Goal: Find specific page/section: Find specific page/section

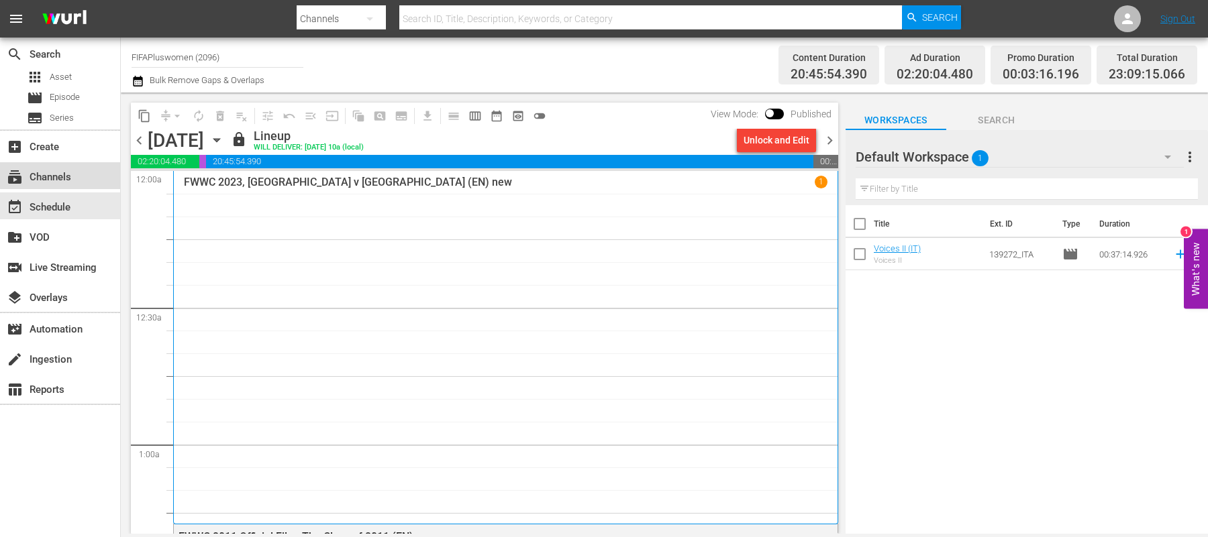
click at [72, 174] on div "subscriptions Channels" at bounding box center [37, 175] width 75 height 12
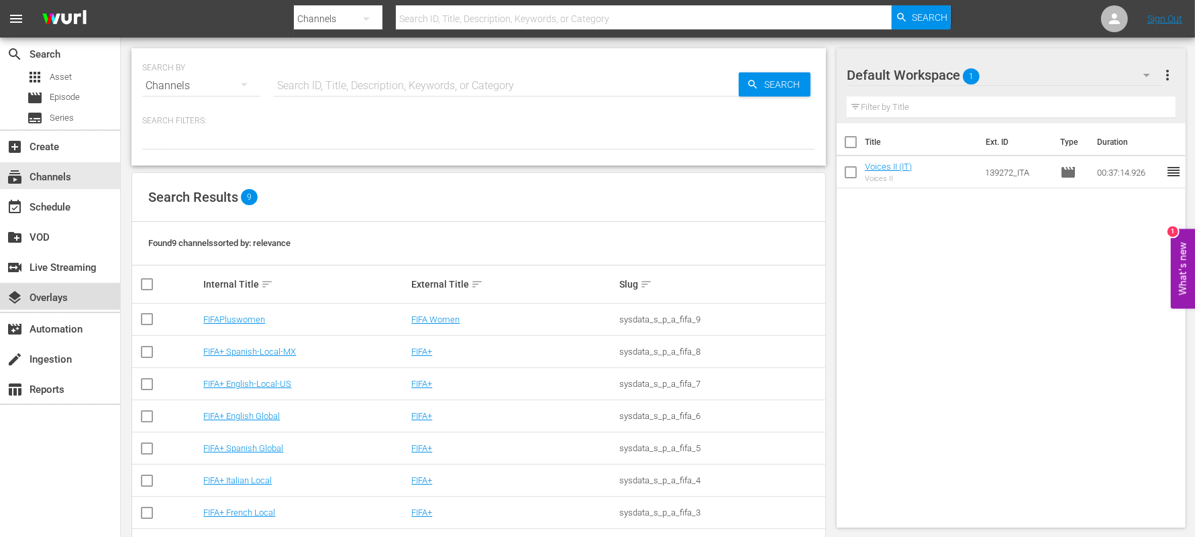
click at [61, 295] on div "layers Overlays" at bounding box center [37, 296] width 75 height 12
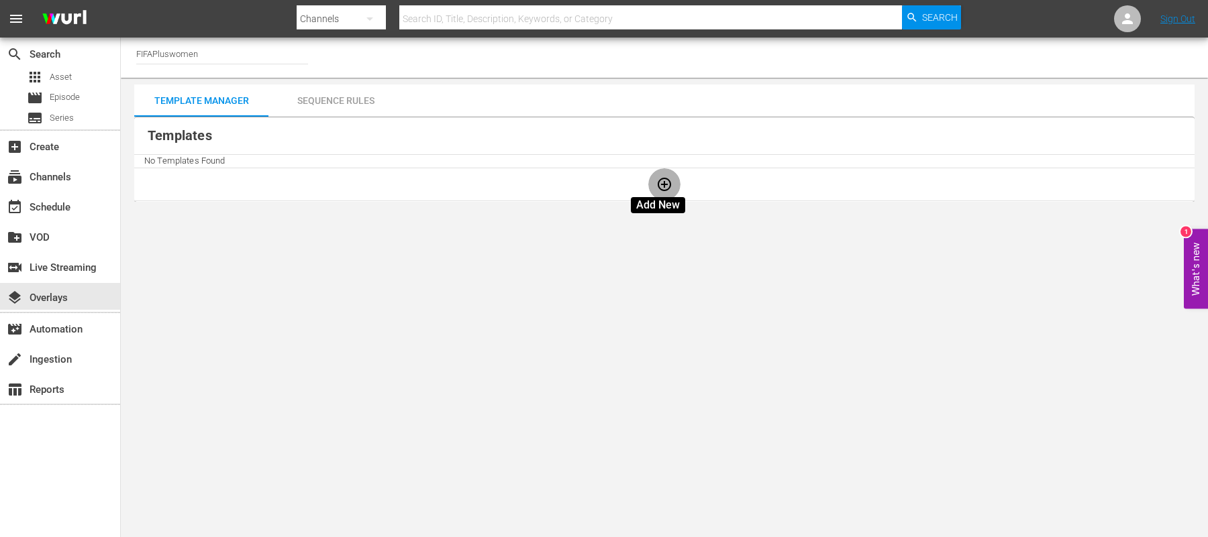
click at [658, 187] on icon "button" at bounding box center [664, 184] width 13 height 13
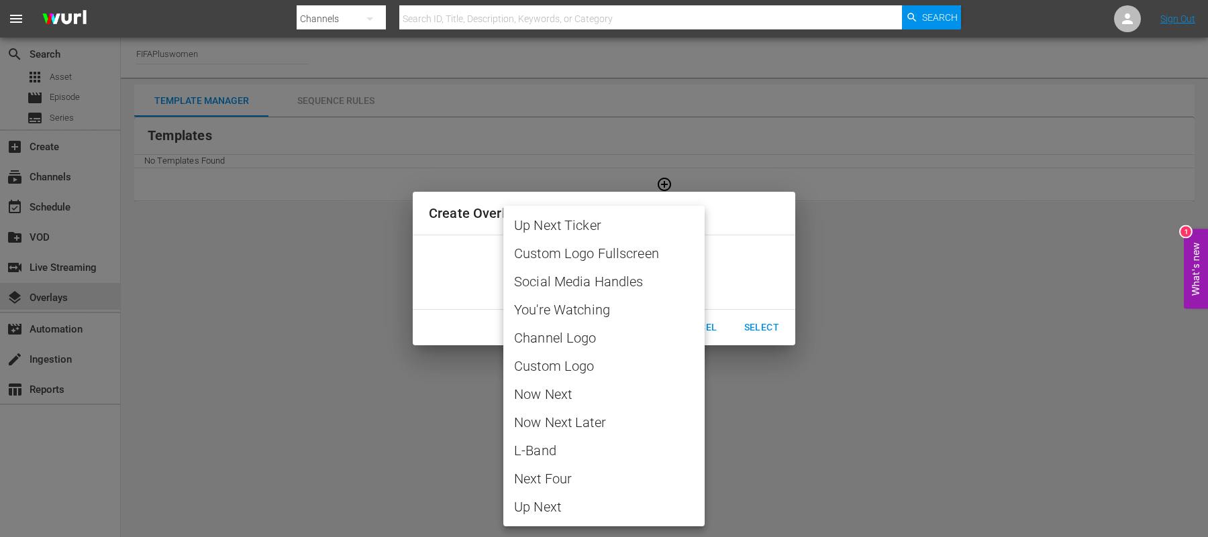
click at [646, 287] on body "menu Search By Channels Search ID, Title, Description, Keywords, or Category Se…" at bounding box center [604, 268] width 1208 height 537
